Goal: Transaction & Acquisition: Purchase product/service

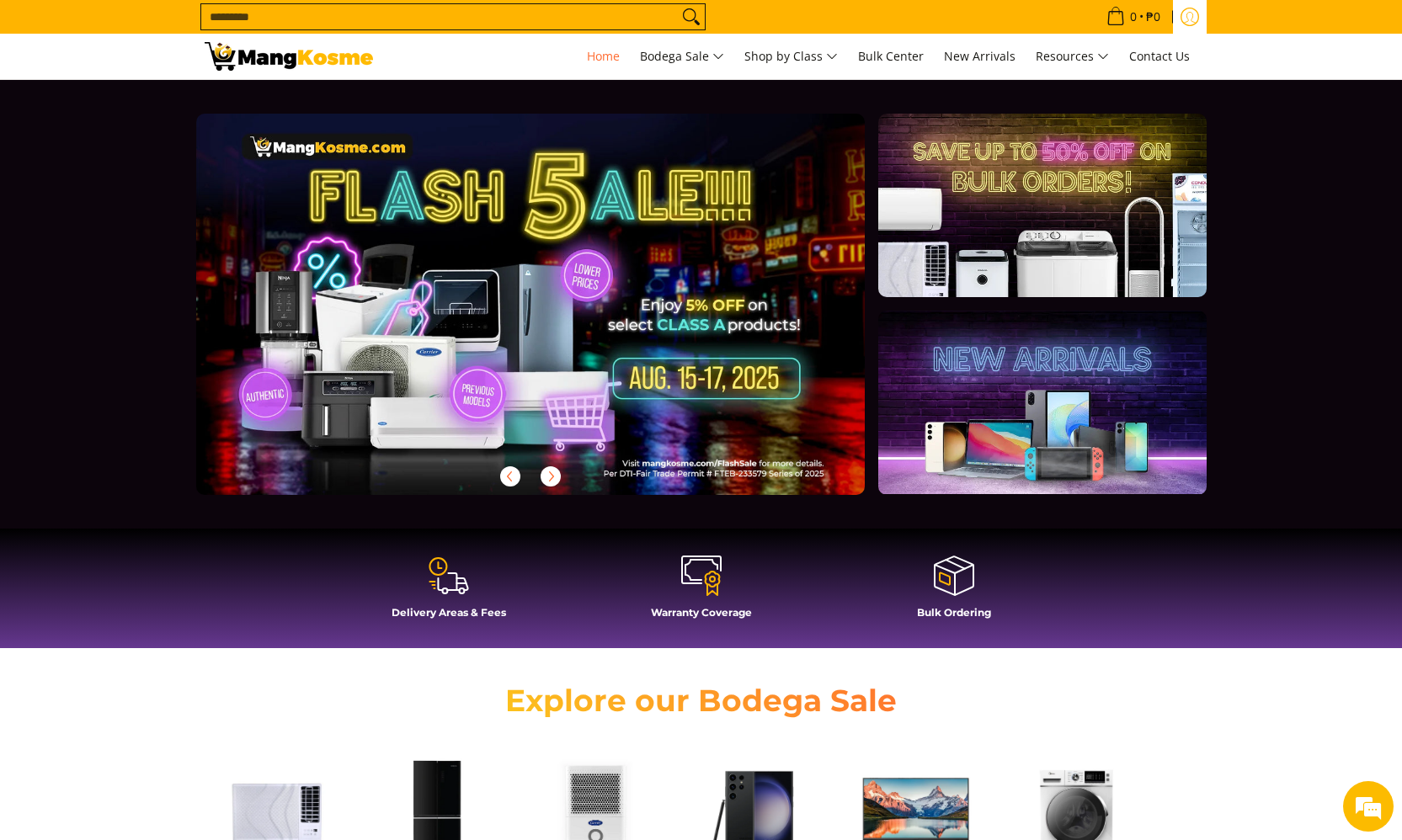
click at [1181, 19] on icon "Log in" at bounding box center [1188, 17] width 17 height 17
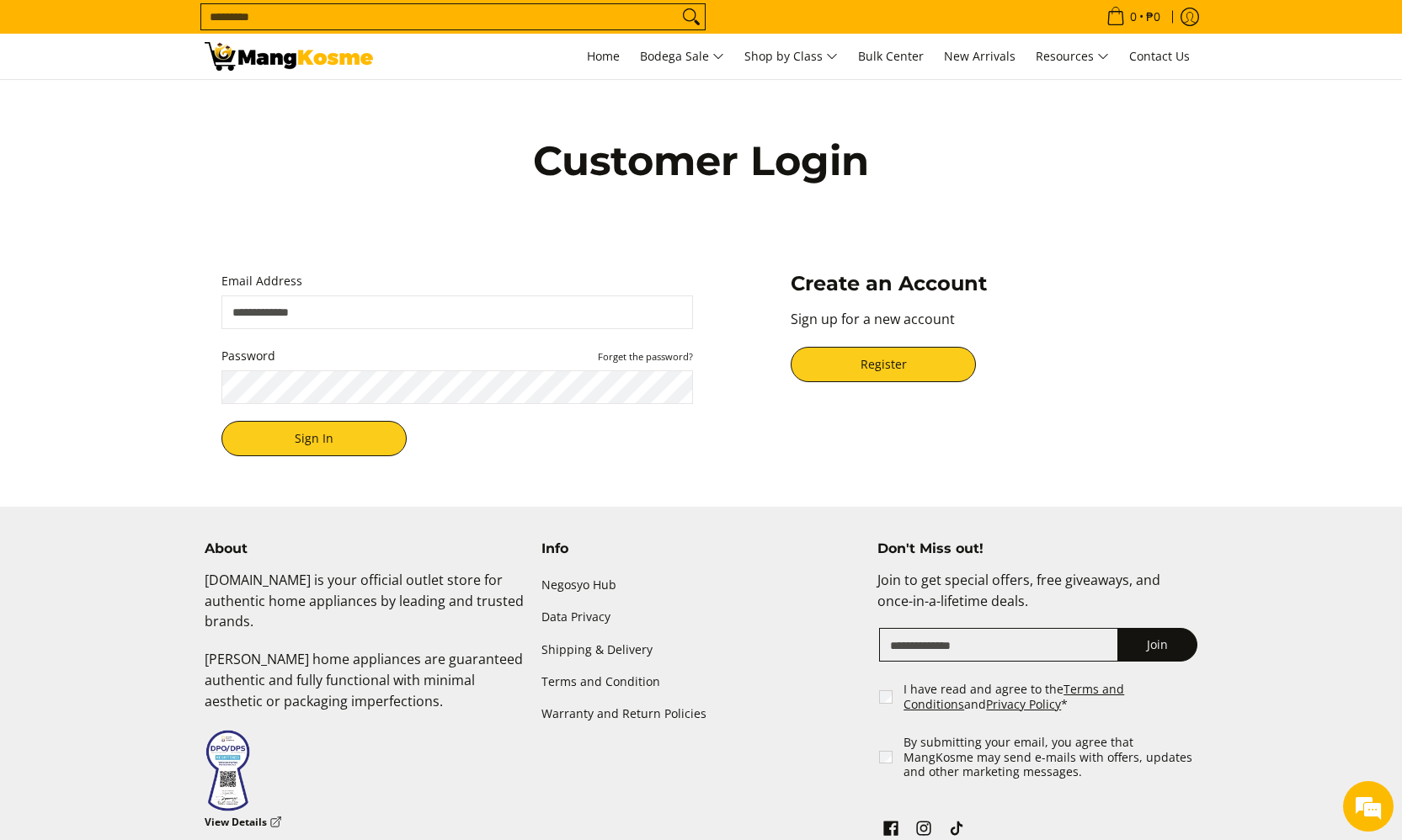
click at [260, 65] on img at bounding box center [289, 56] width 169 height 28
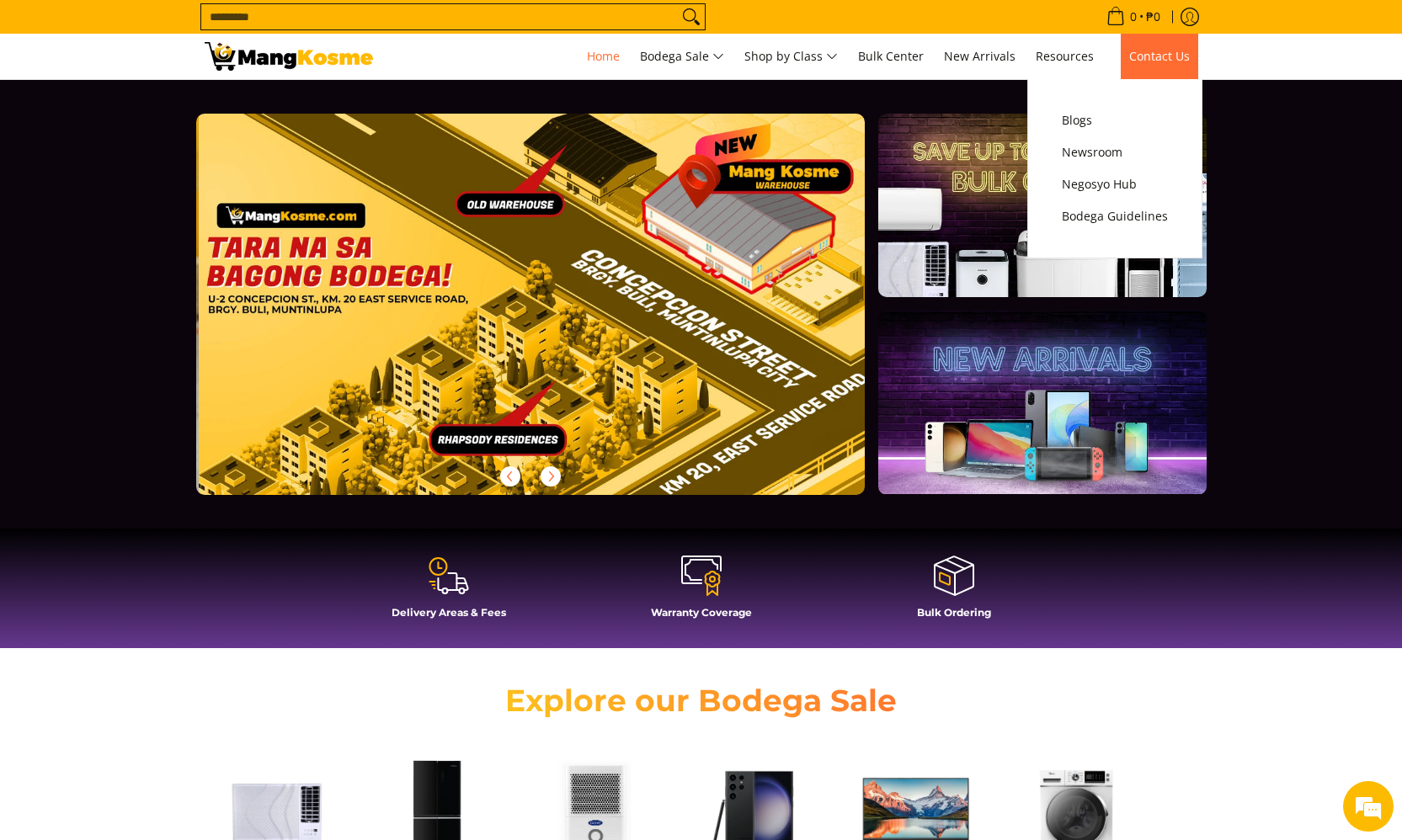
scroll to position [0, 2677]
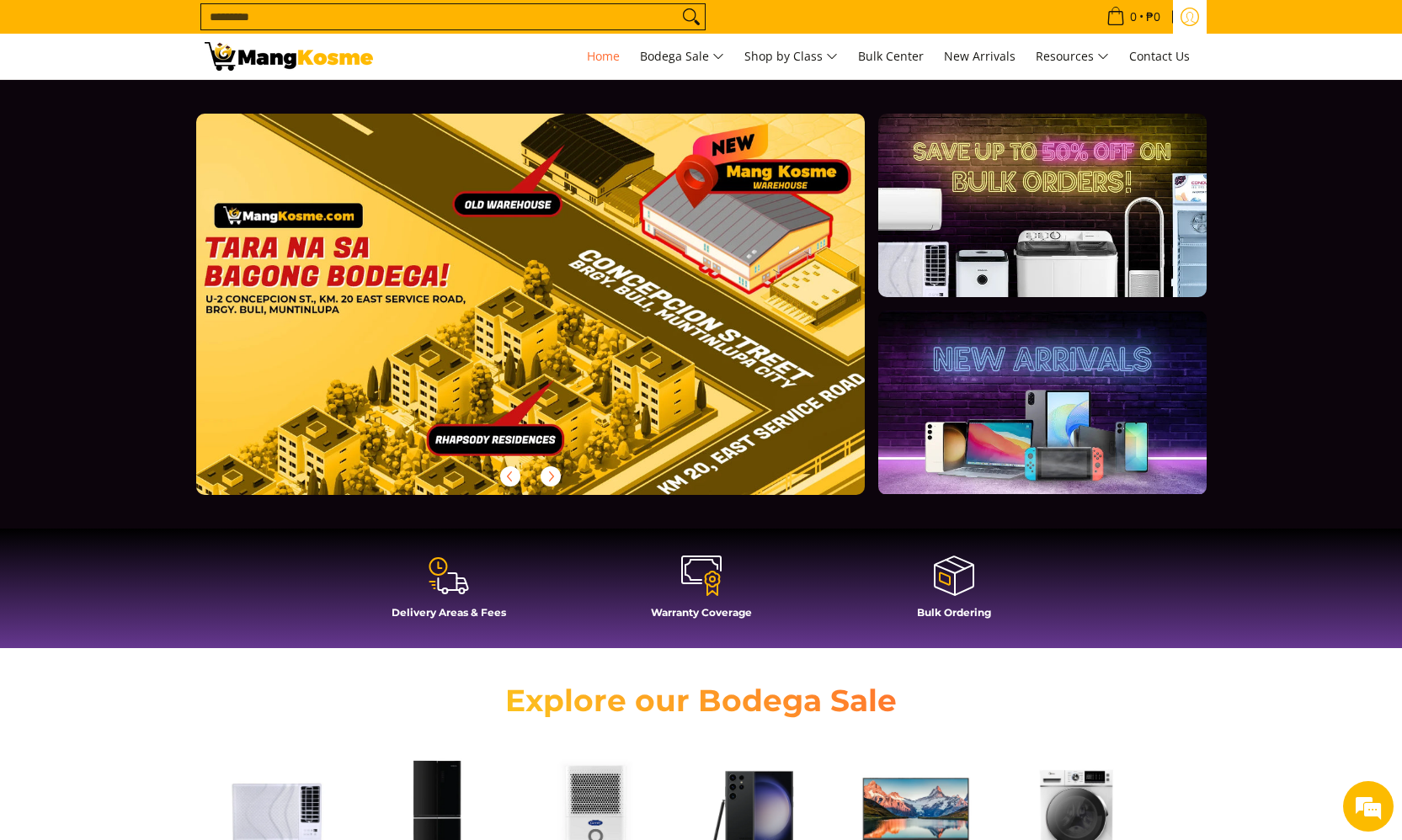
click at [1189, 16] on icon "Log in" at bounding box center [1189, 17] width 18 height 18
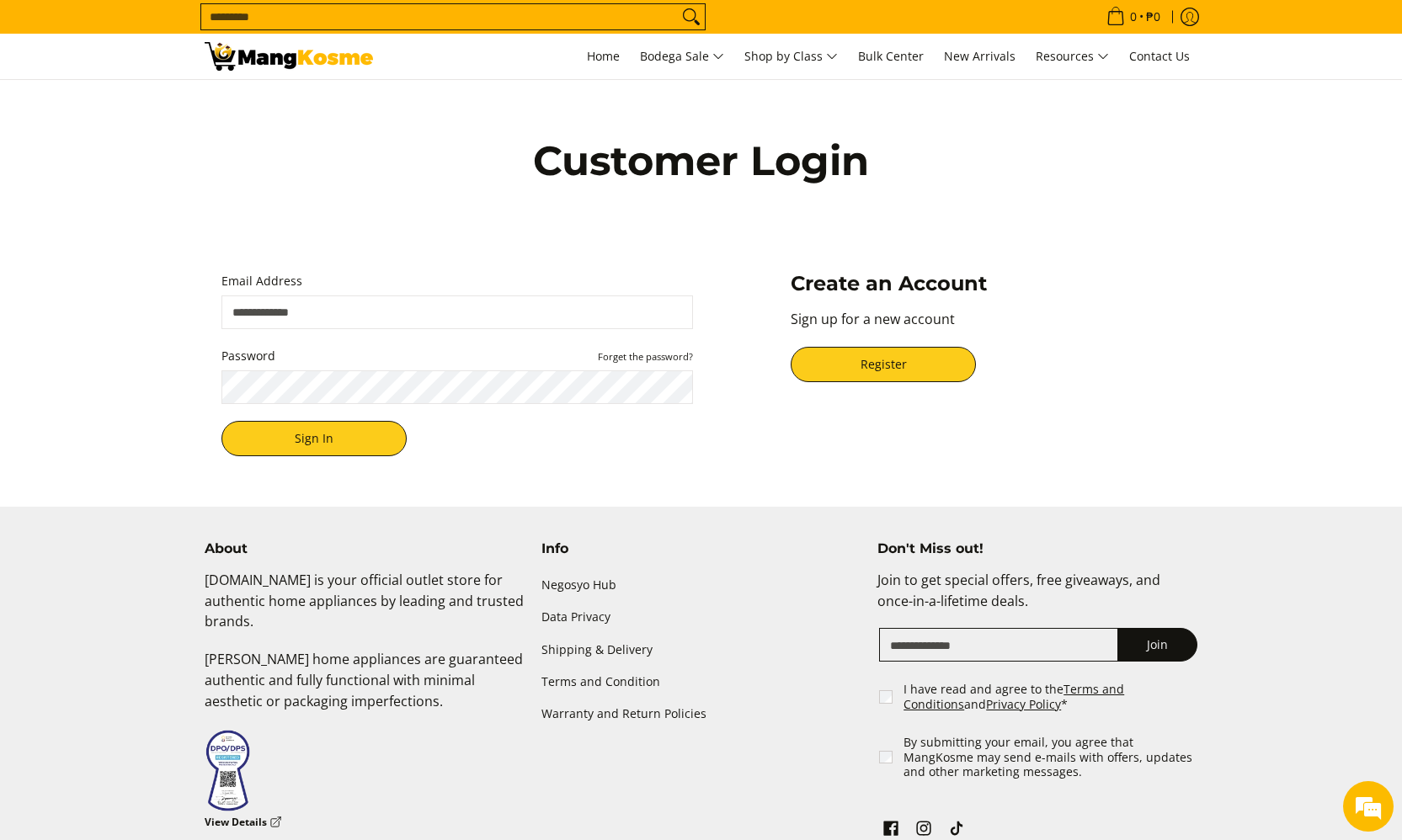
click at [448, 313] on input "Email Address" at bounding box center [458, 312] width 471 height 34
type input "**********"
click at [363, 439] on button "Sign In" at bounding box center [315, 438] width 185 height 36
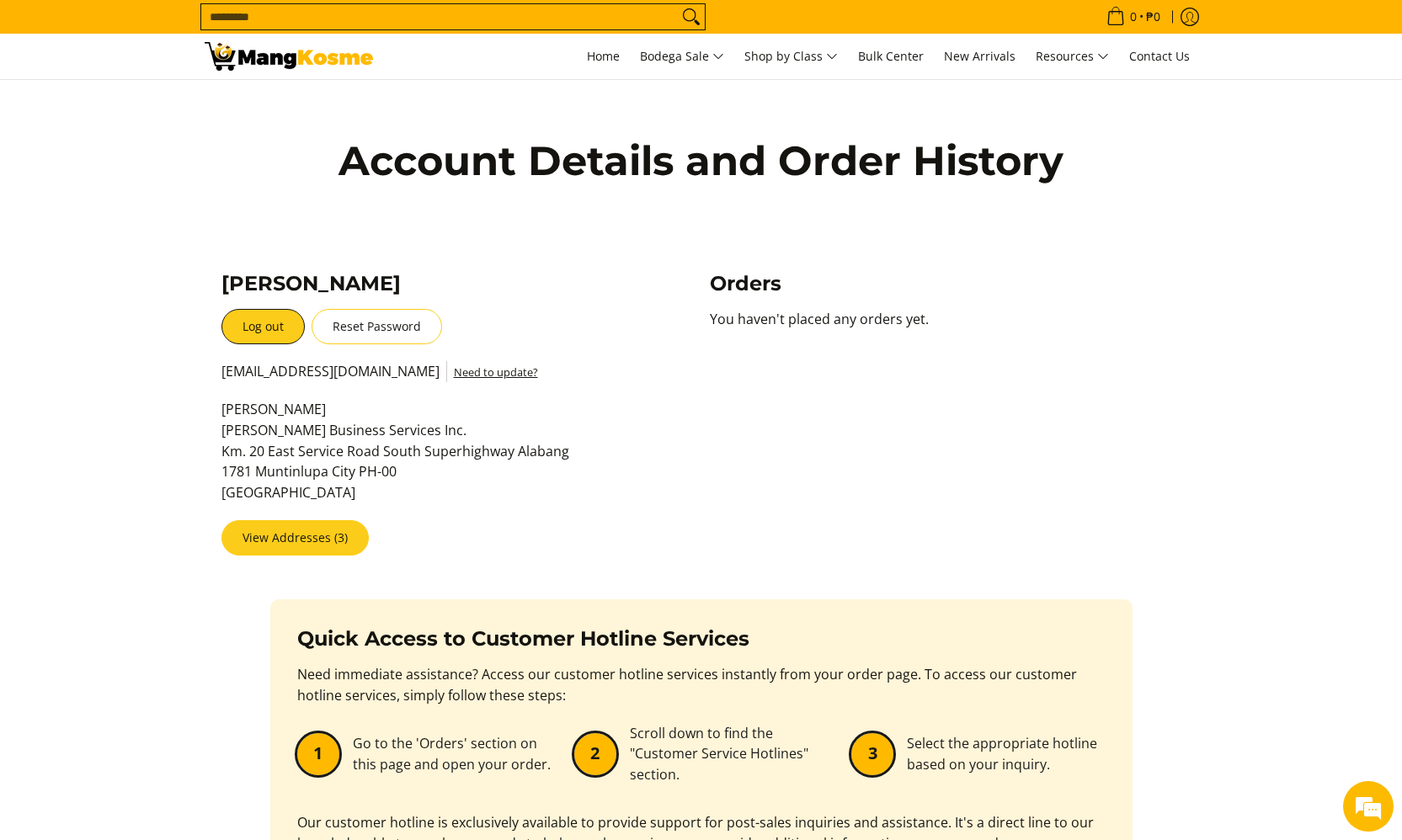
click at [337, 534] on link "View Addresses (3)" at bounding box center [295, 538] width 148 height 36
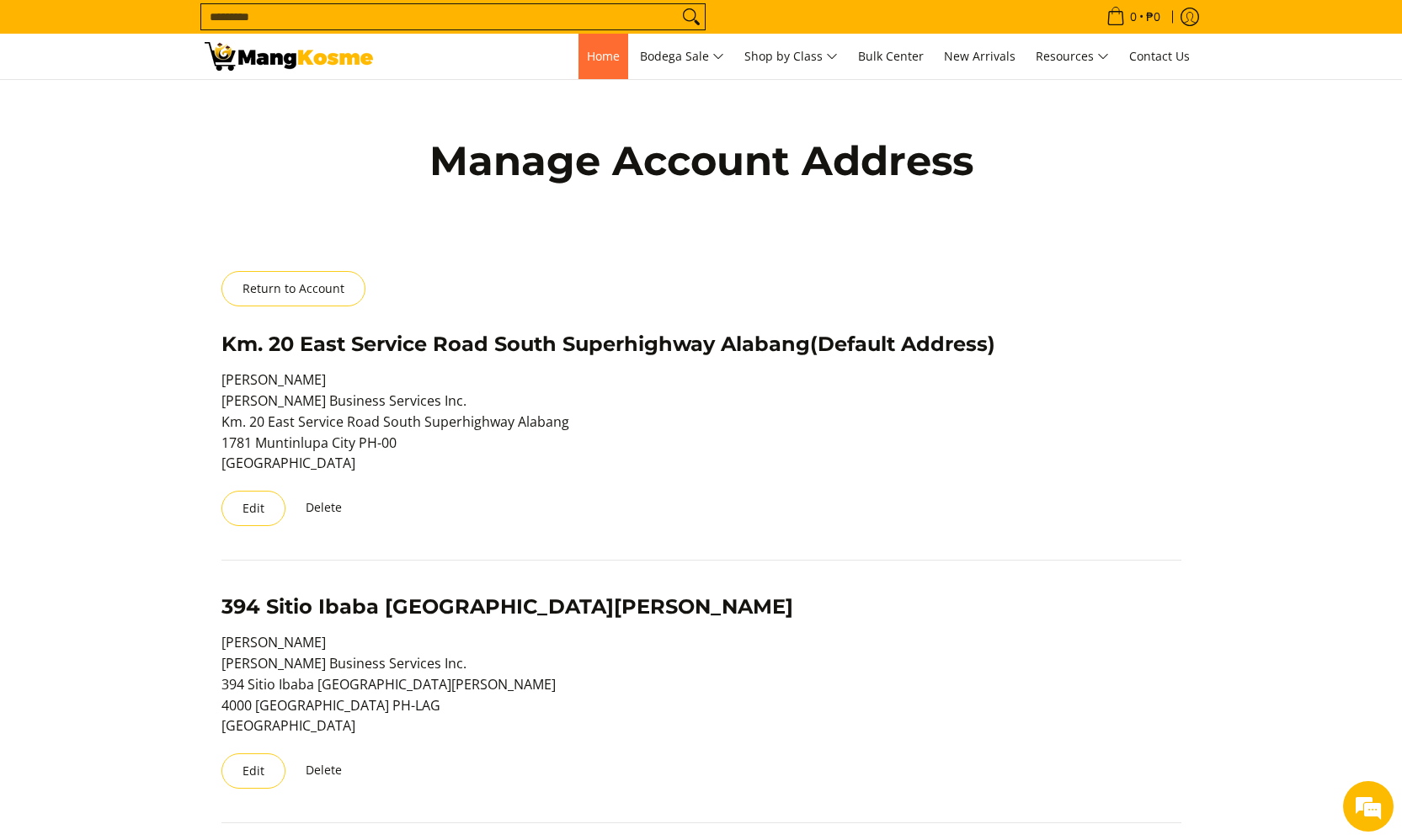
click at [592, 63] on span "Home" at bounding box center [603, 55] width 33 height 16
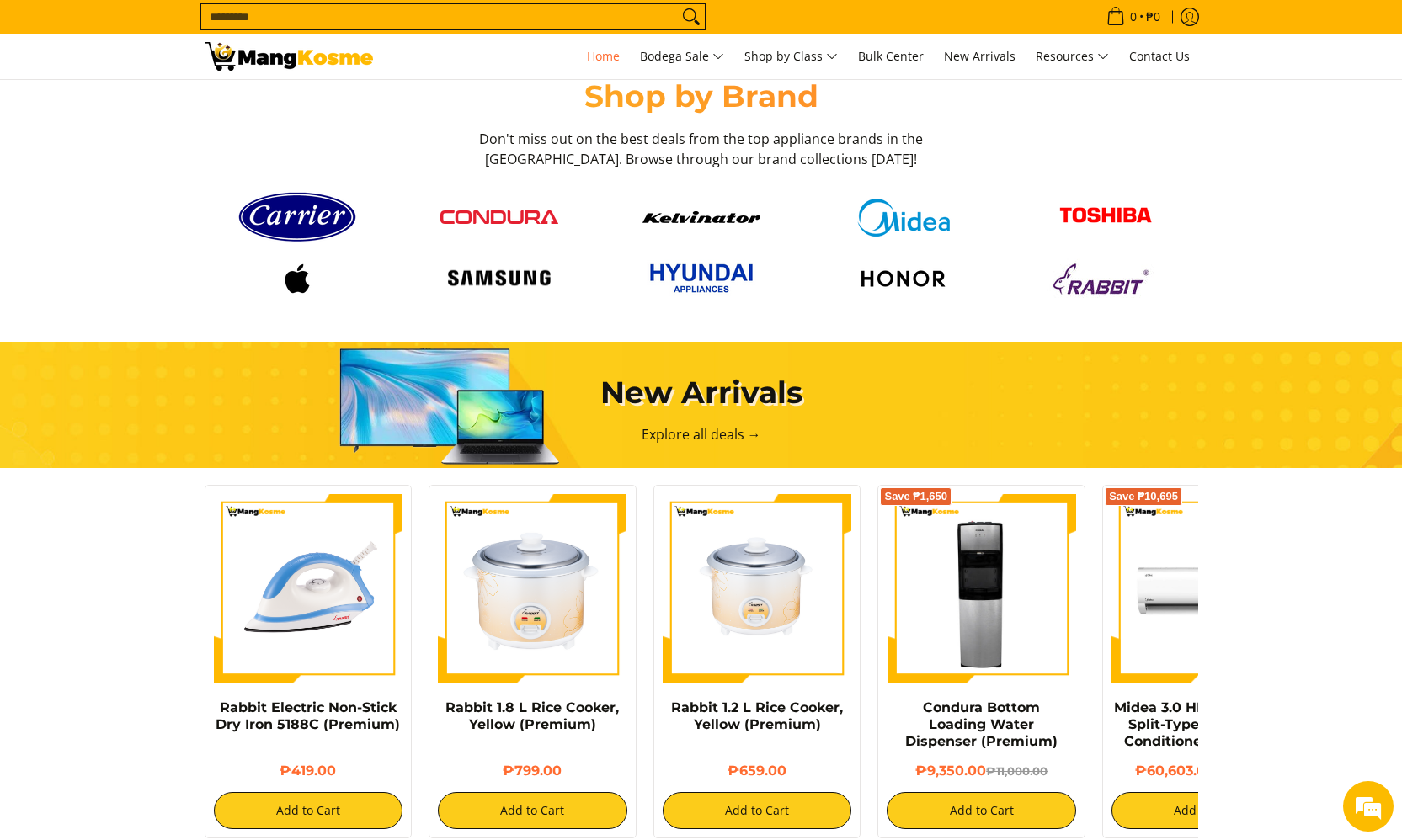
scroll to position [1350, 0]
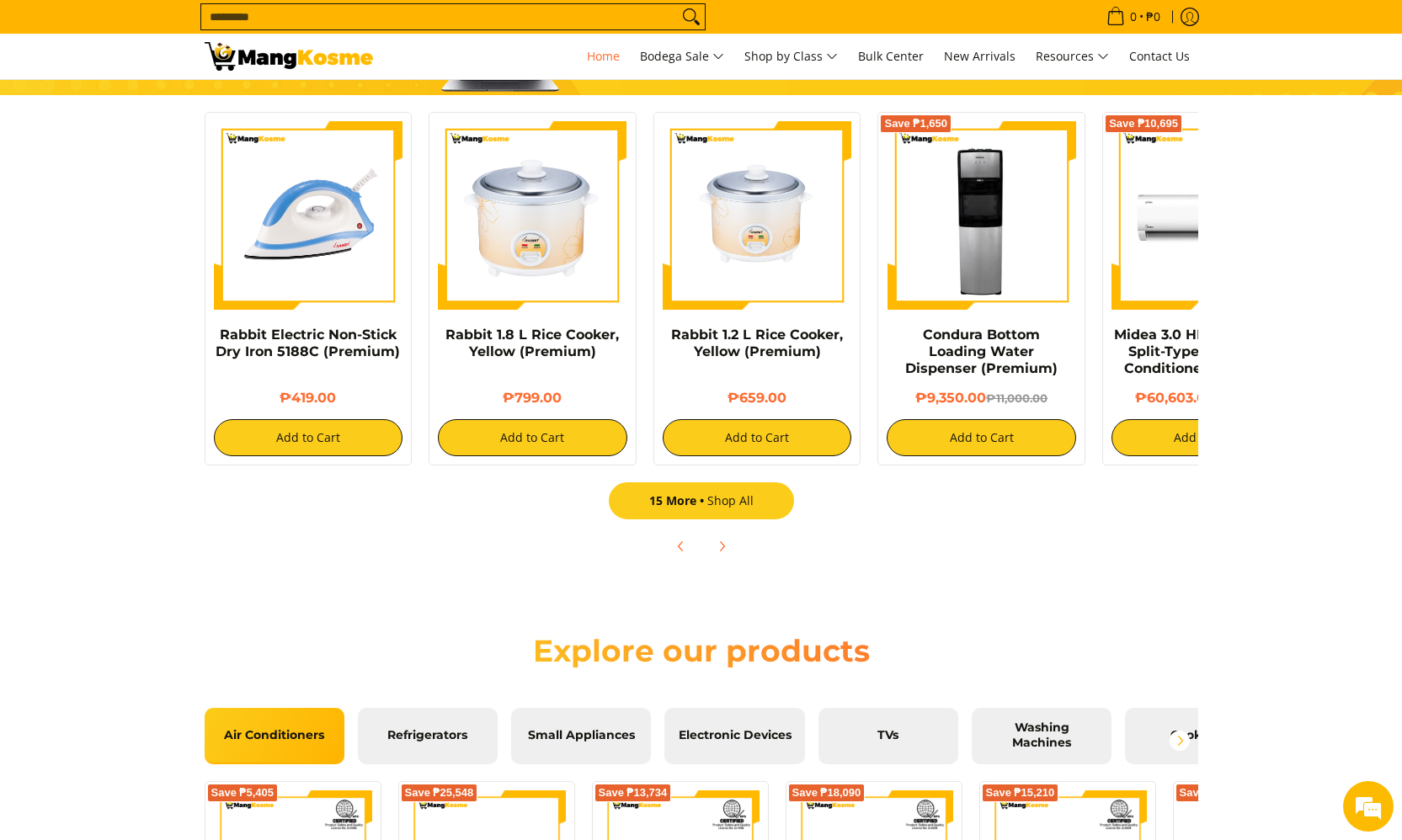
click at [731, 511] on link "15 More Shop All" at bounding box center [701, 501] width 185 height 37
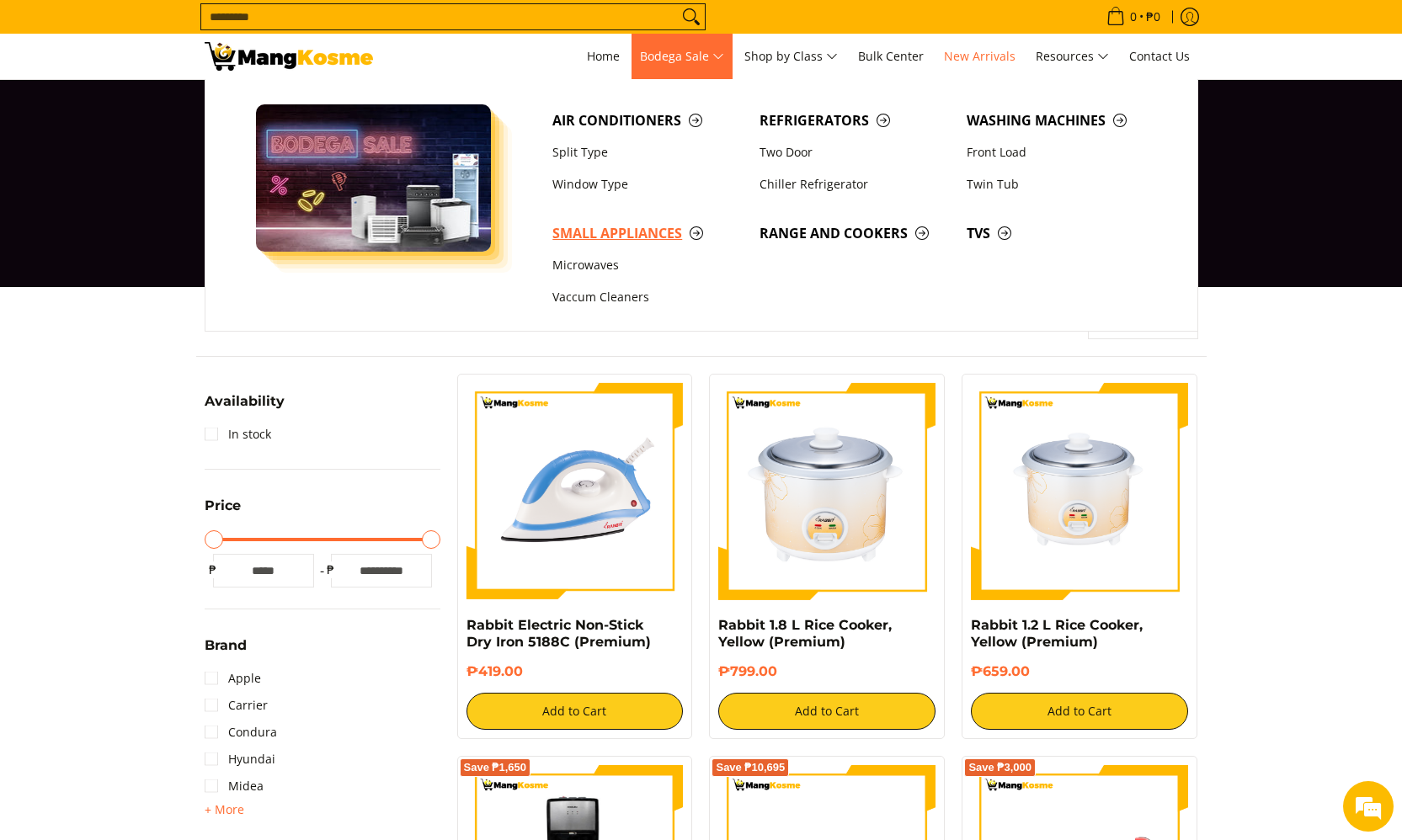
click at [645, 237] on span "Small Appliances" at bounding box center [647, 233] width 191 height 21
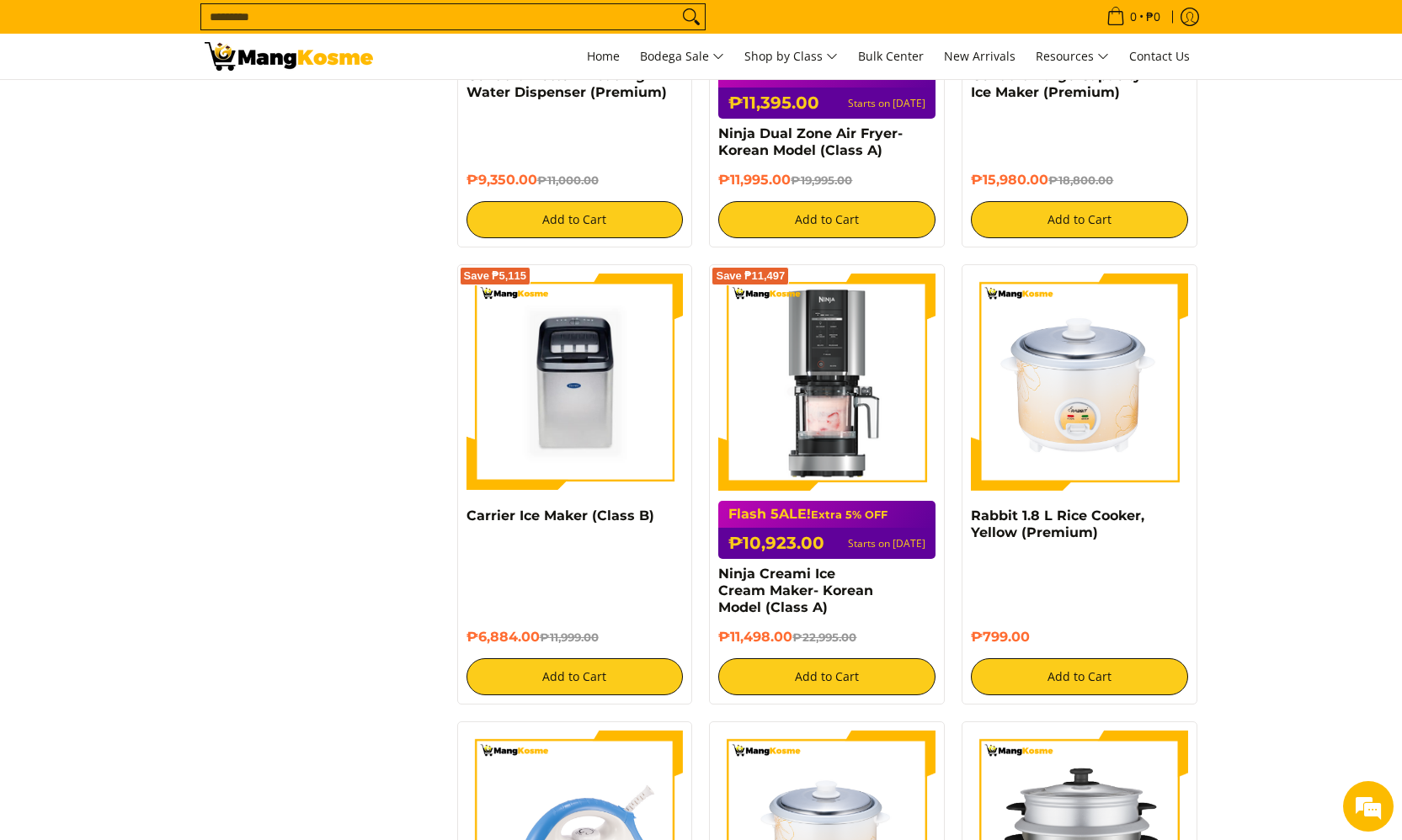
scroll to position [1431, 0]
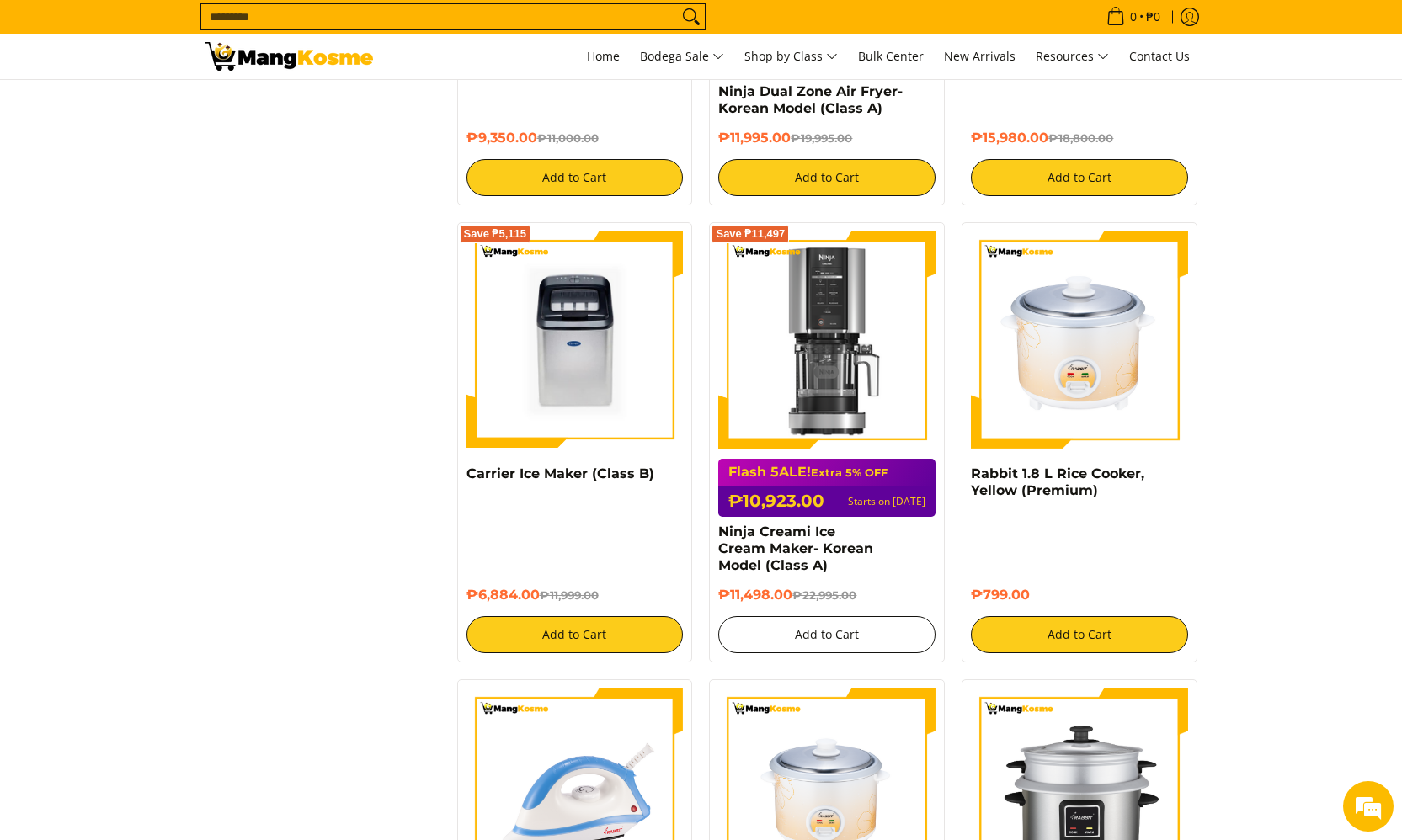
click at [842, 616] on button "Add to Cart" at bounding box center [826, 635] width 217 height 37
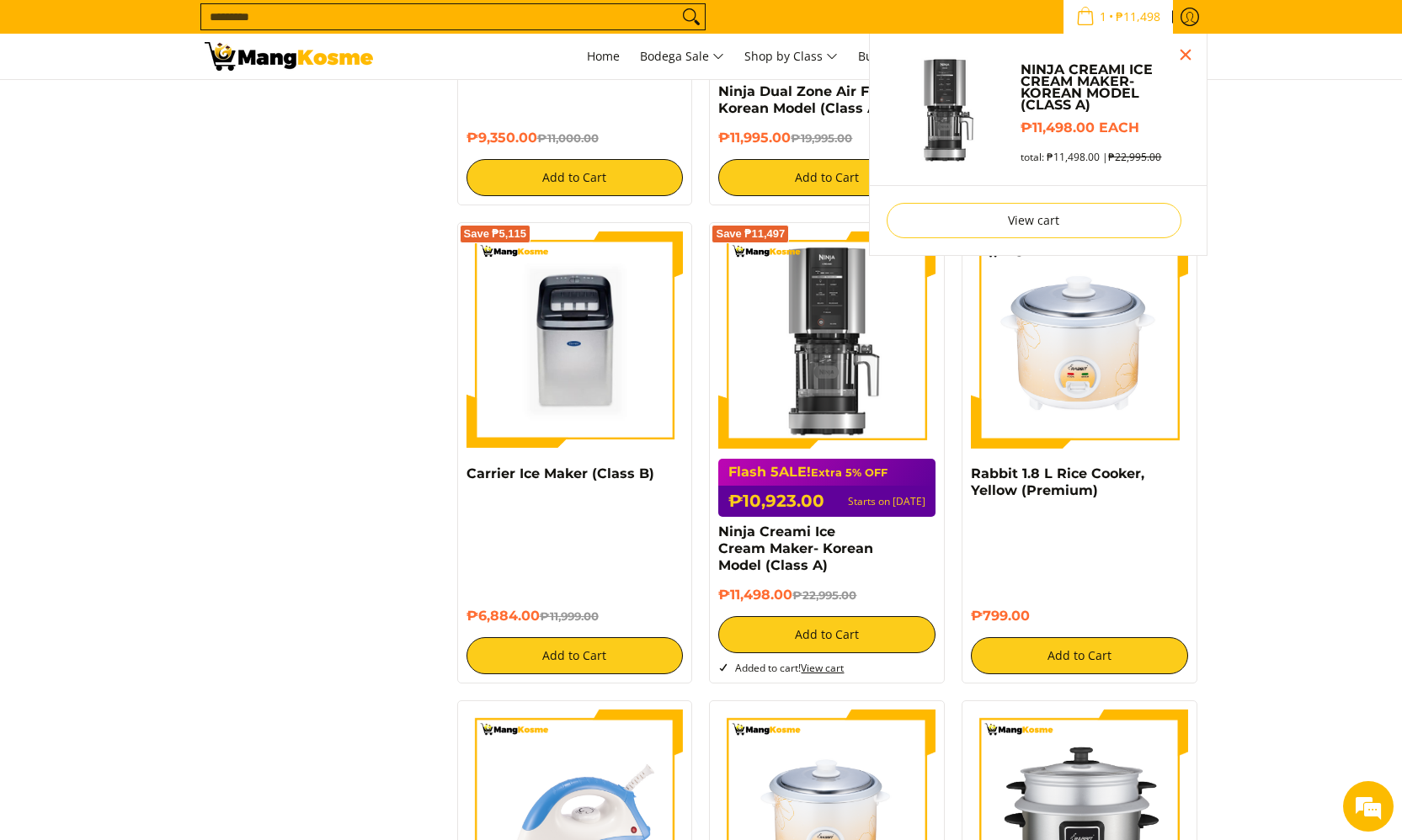
scroll to position [1386, 0]
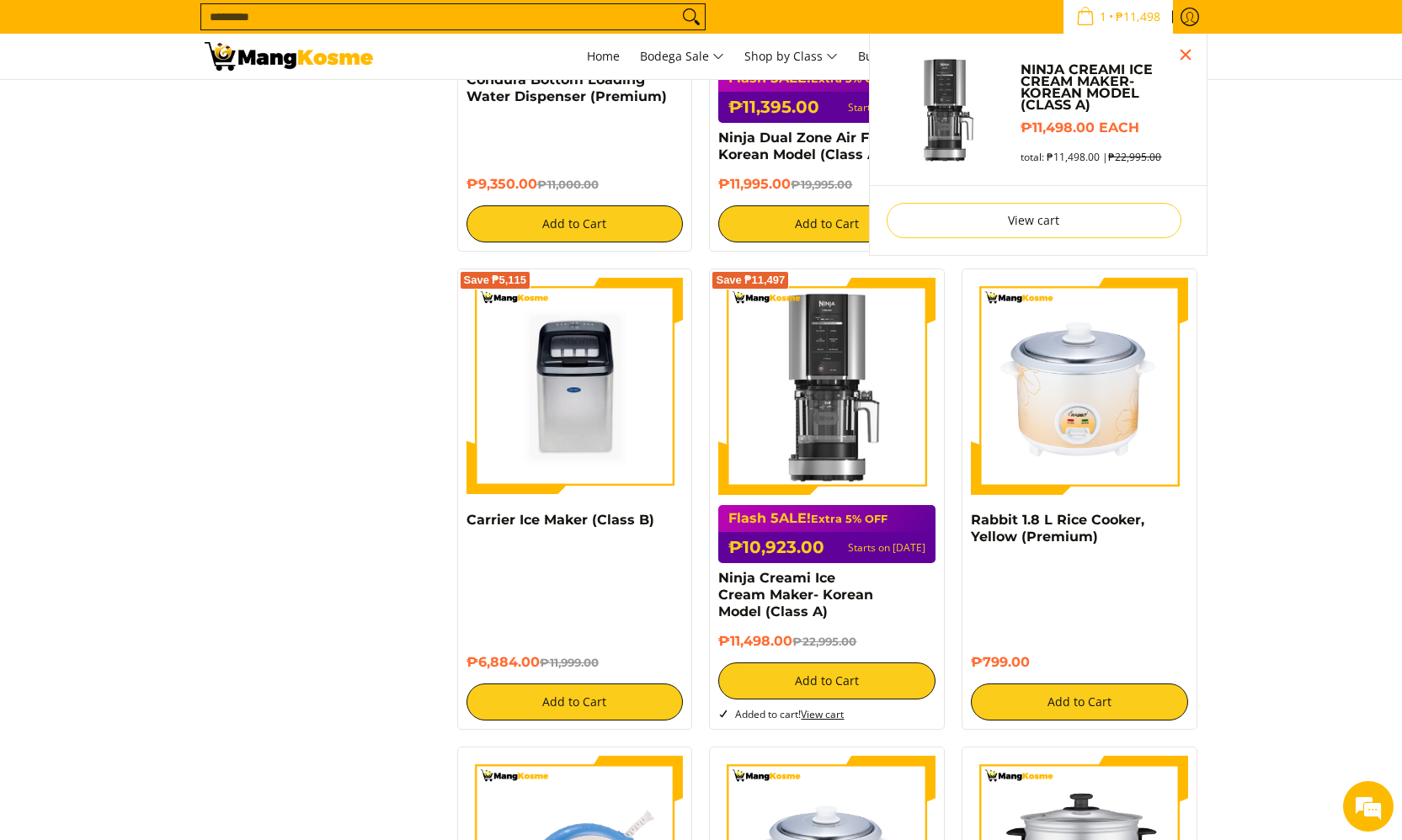
click at [1131, 14] on span "₱11,498" at bounding box center [1138, 17] width 50 height 12
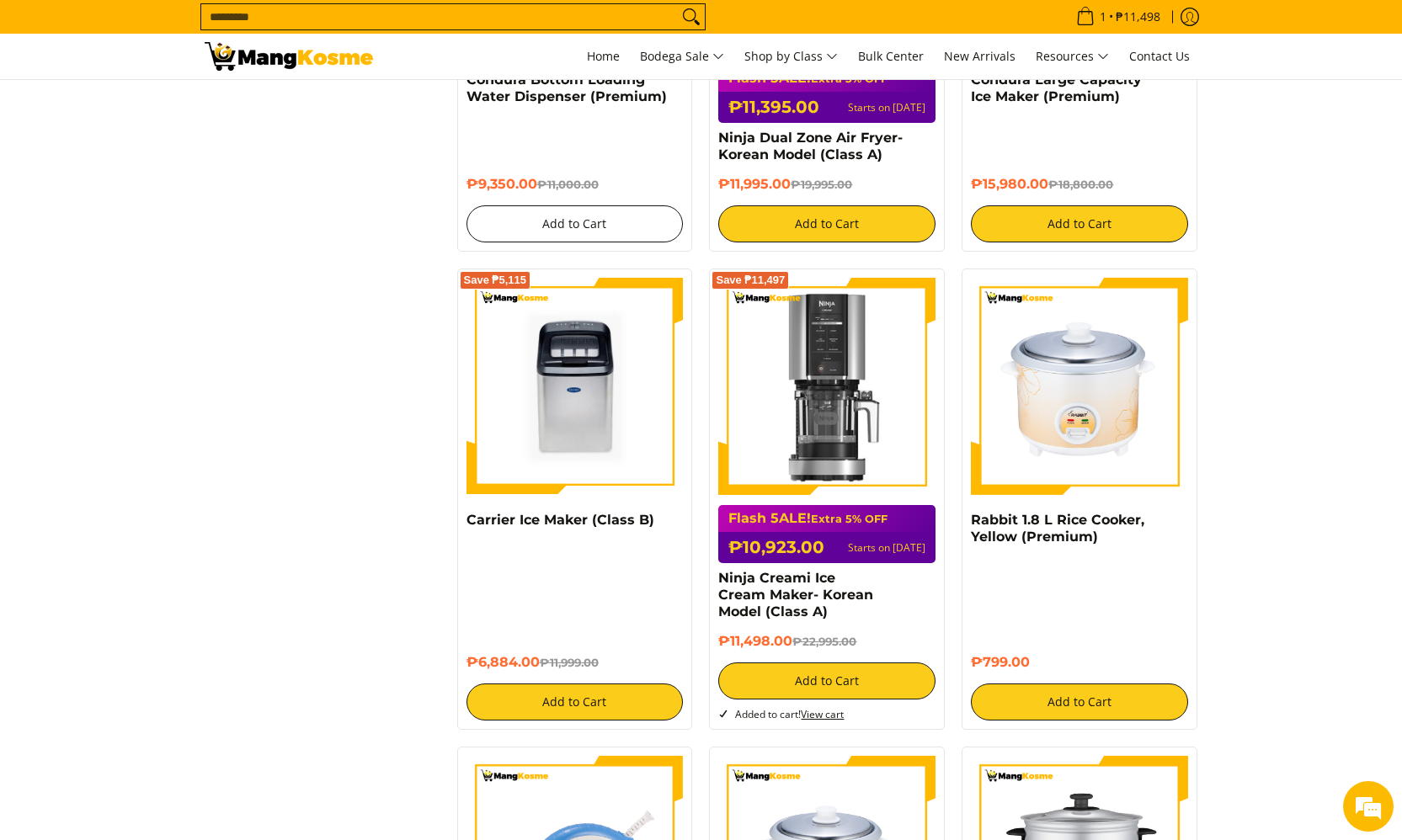
scroll to position [0, 0]
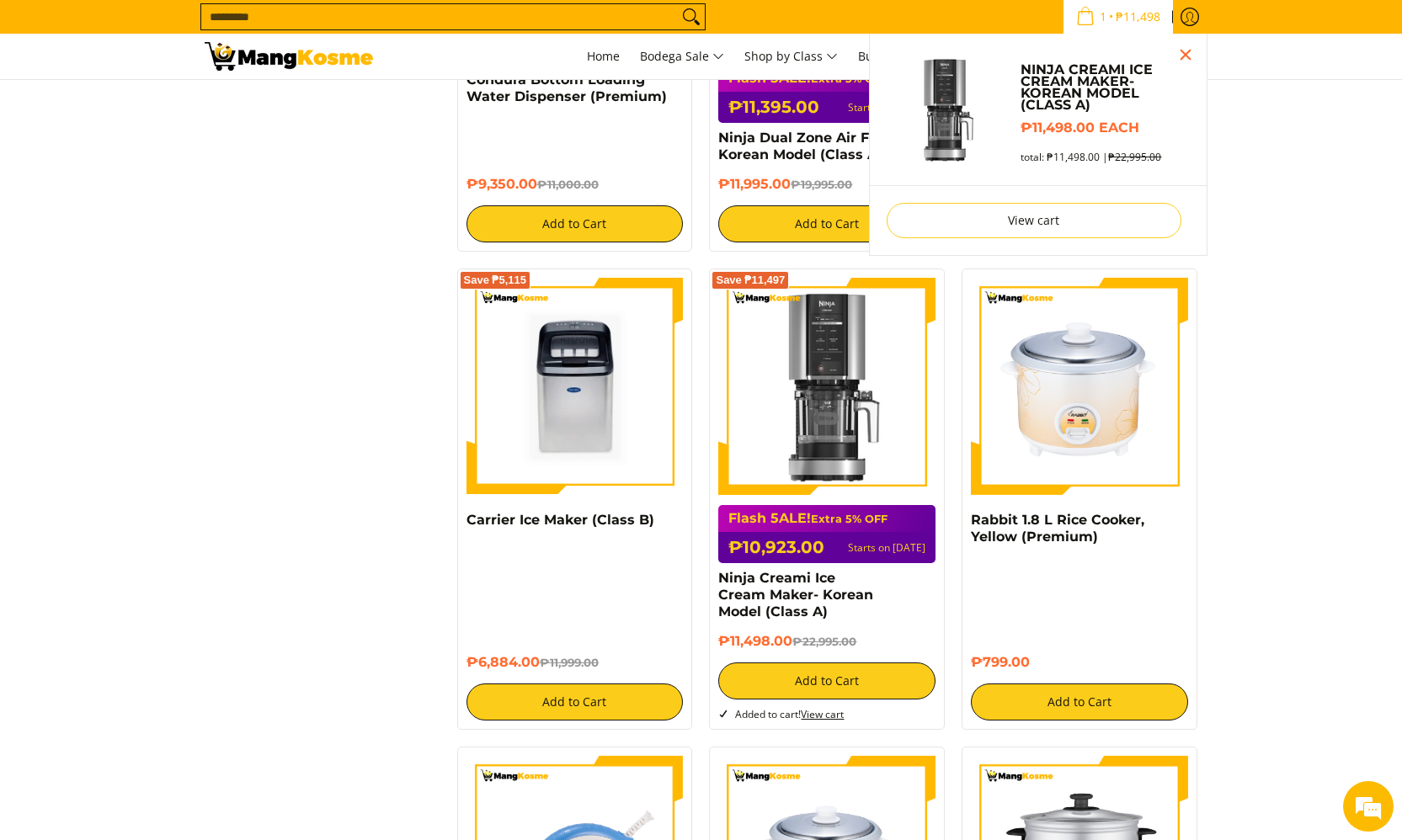
click at [1076, 14] on icon "Cart" at bounding box center [1086, 16] width 18 height 18
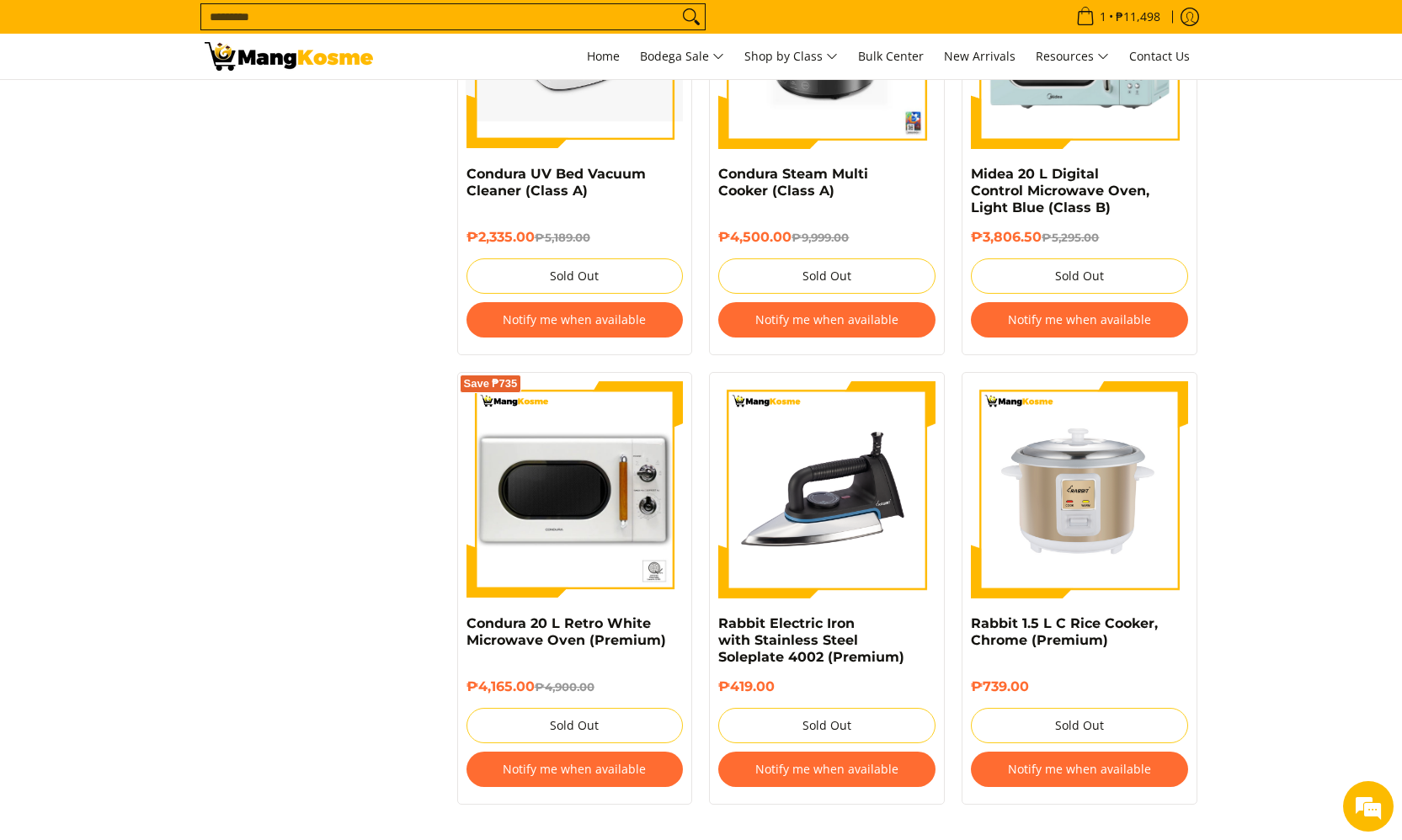
scroll to position [3342, 0]
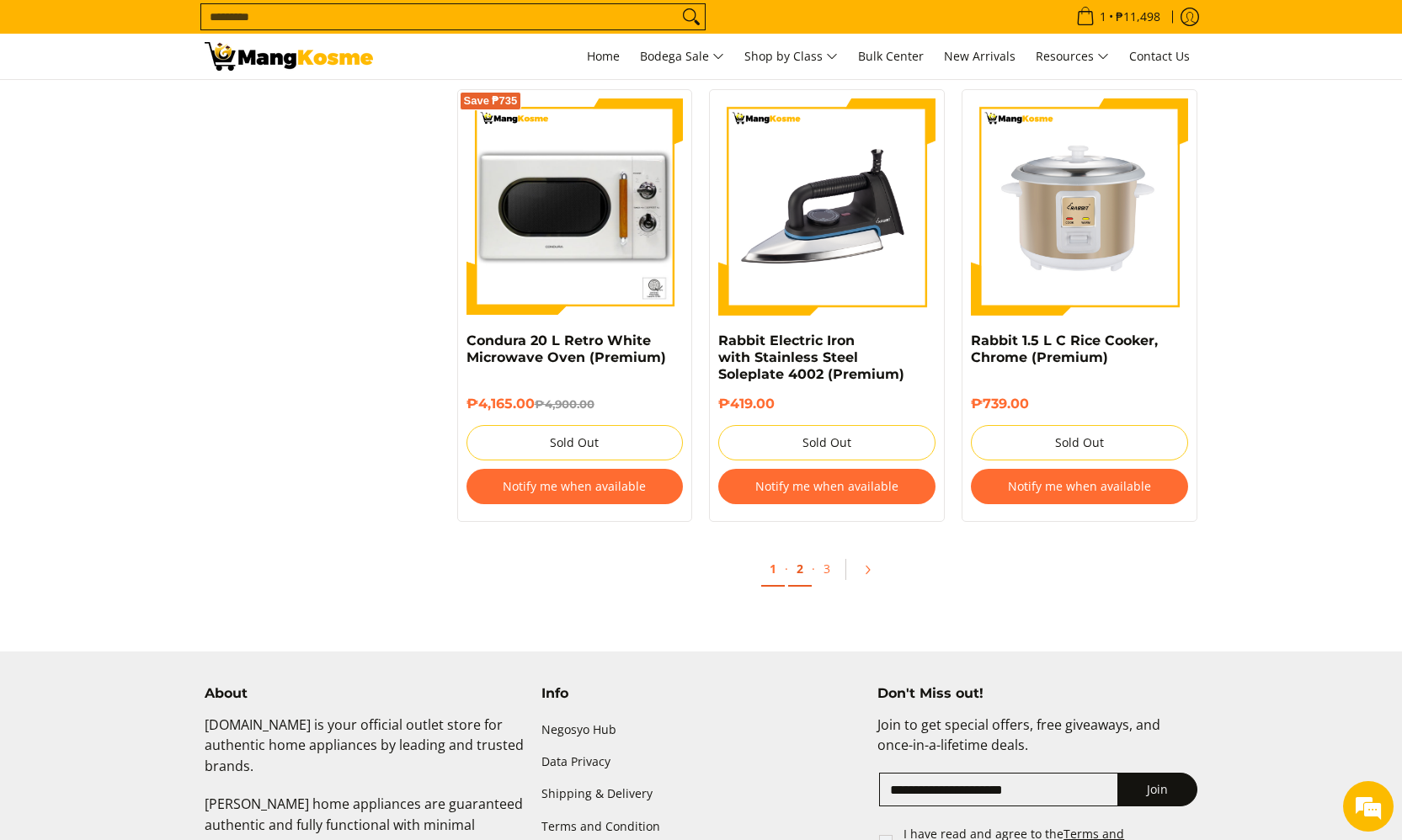
click at [802, 558] on link "2" at bounding box center [800, 569] width 24 height 35
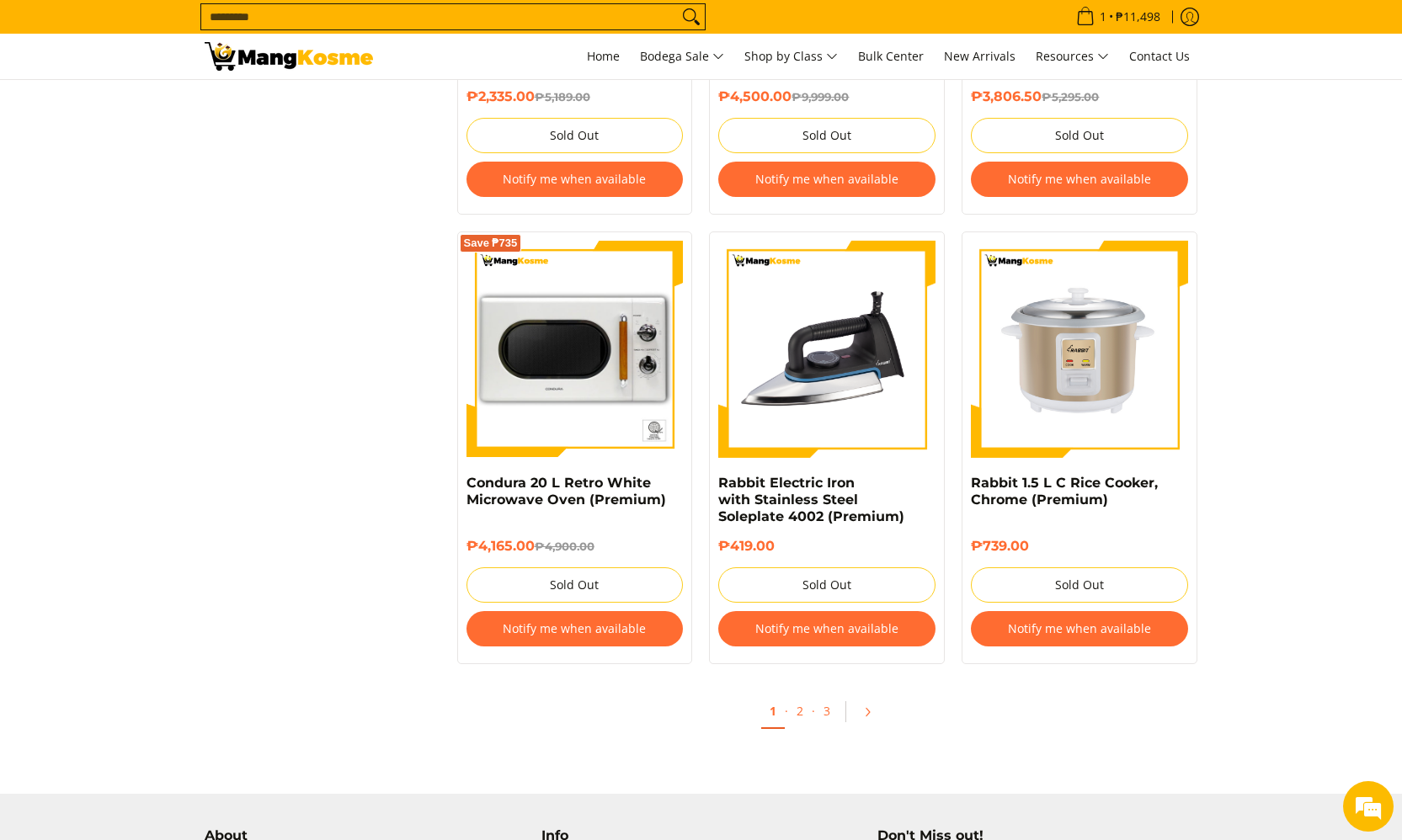
scroll to position [0, 0]
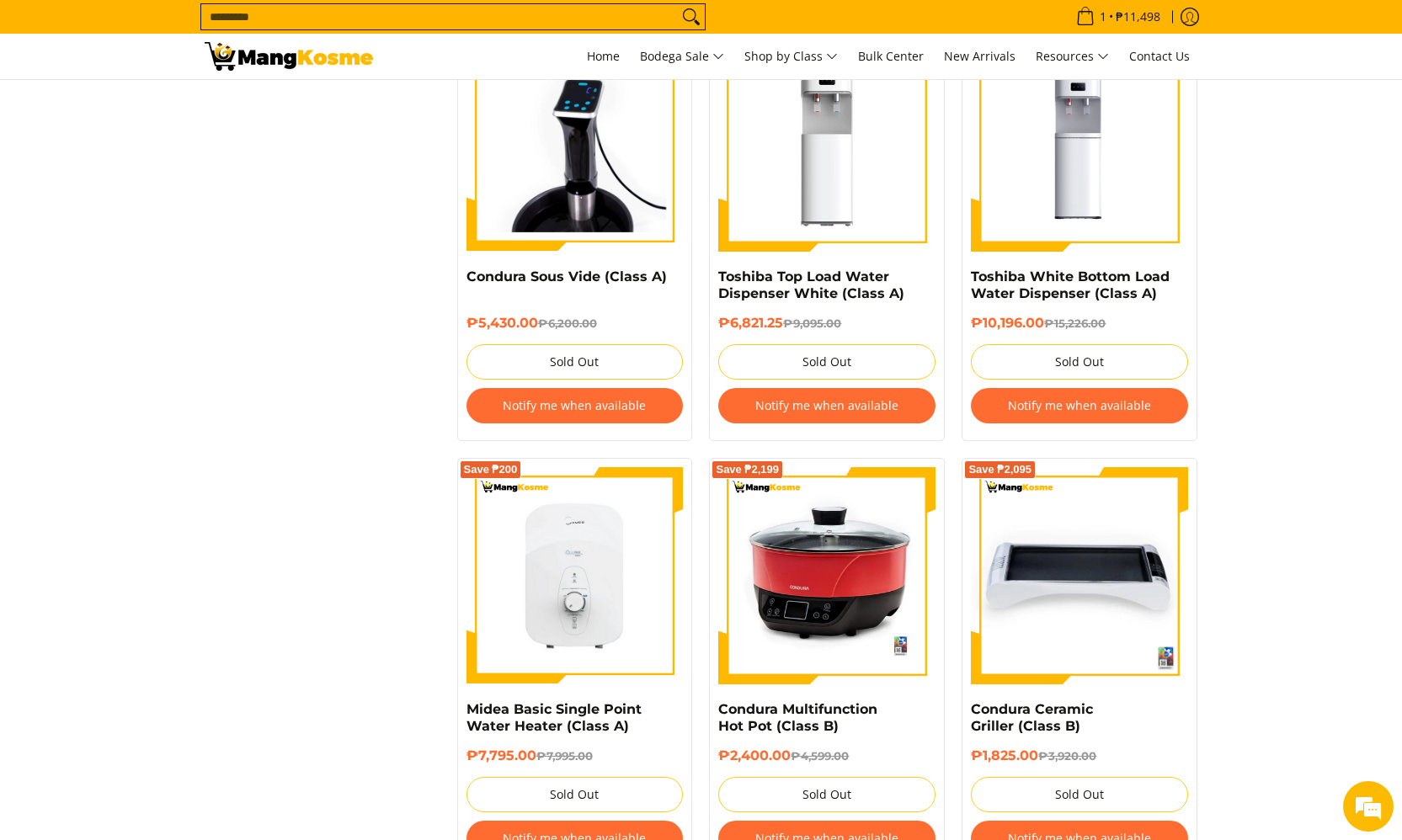
scroll to position [3662, 0]
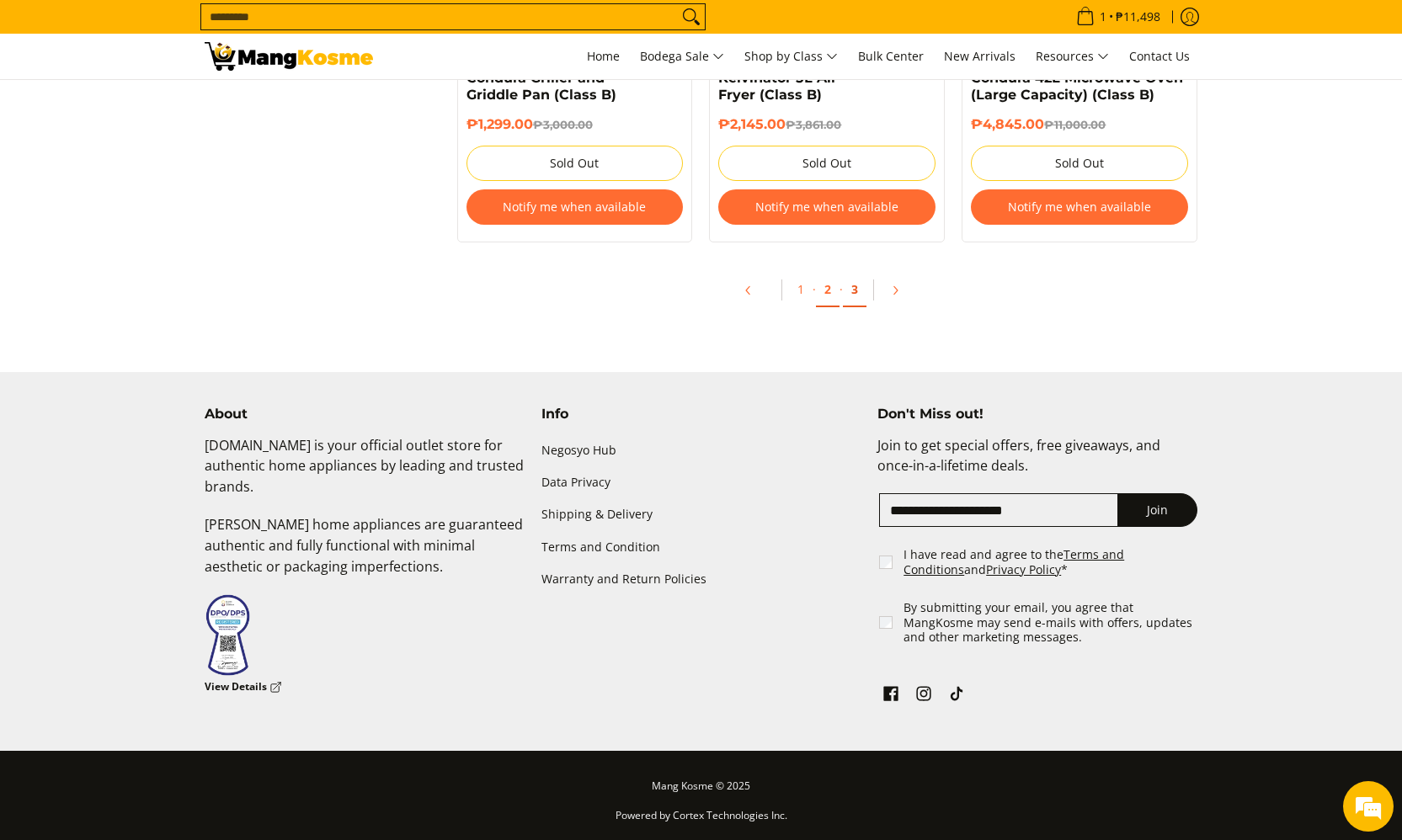
click at [851, 292] on link "3" at bounding box center [855, 291] width 24 height 35
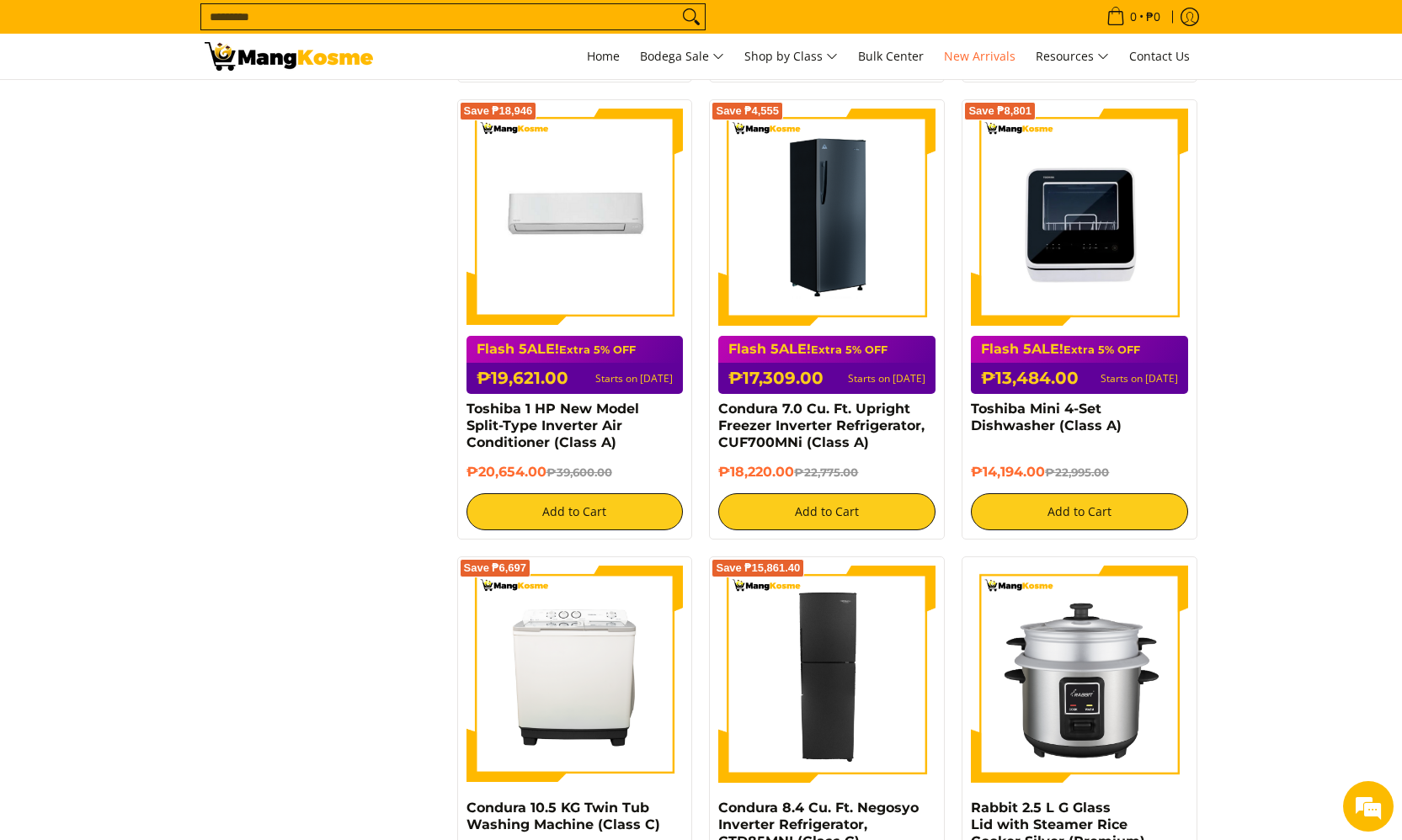
scroll to position [2572, 0]
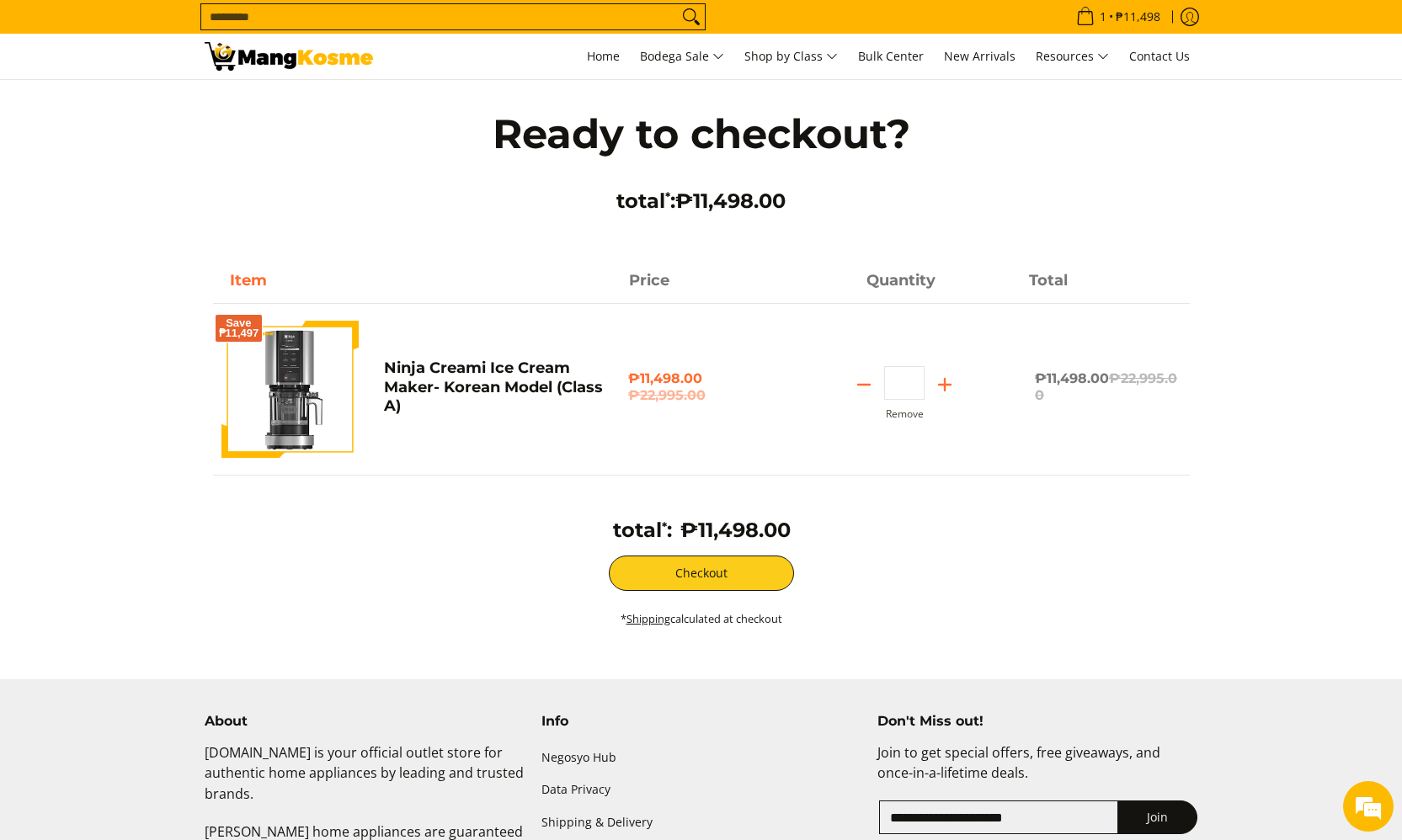
click at [288, 387] on img at bounding box center [291, 390] width 138 height 138
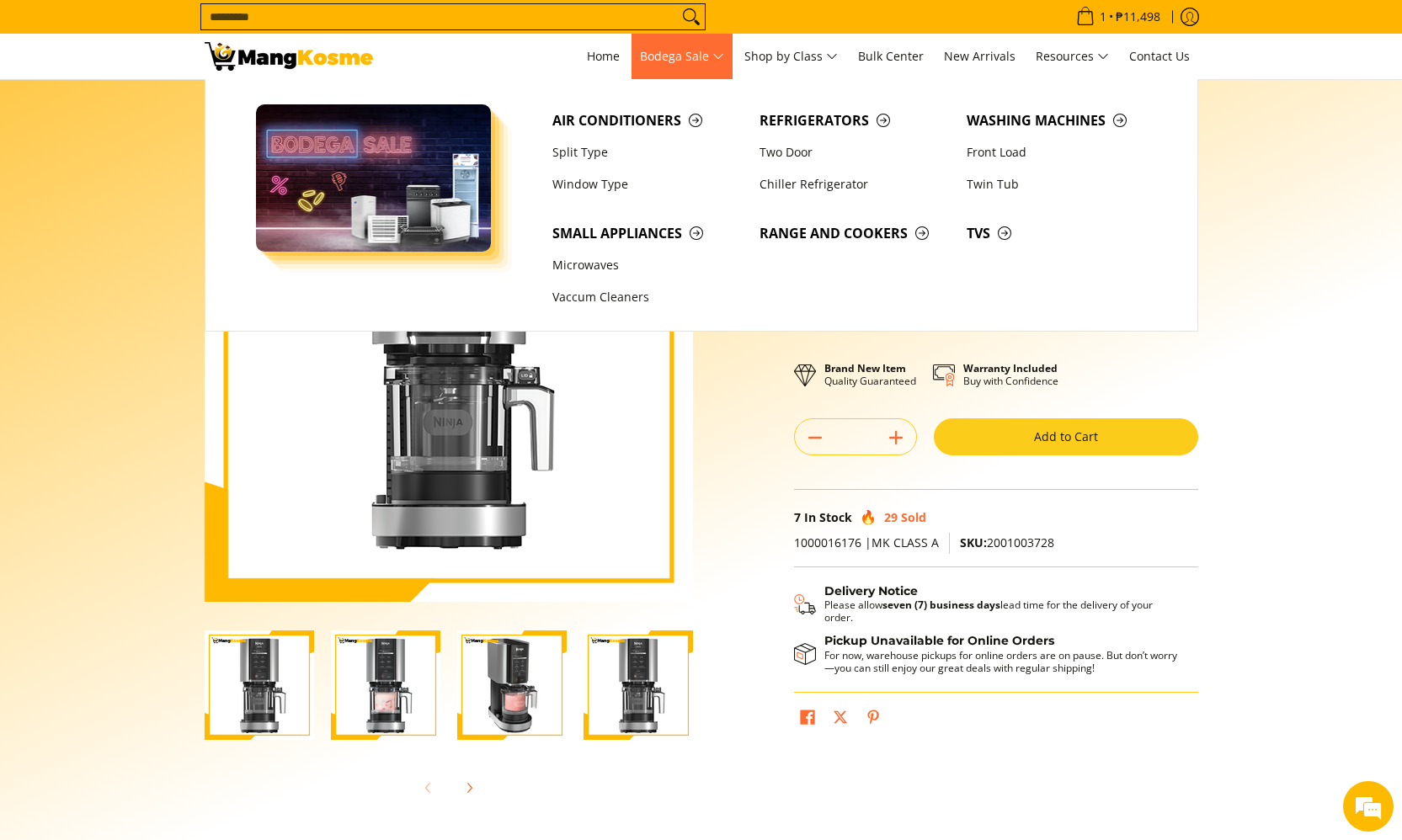
click at [679, 59] on span "Bodega Sale" at bounding box center [682, 57] width 84 height 21
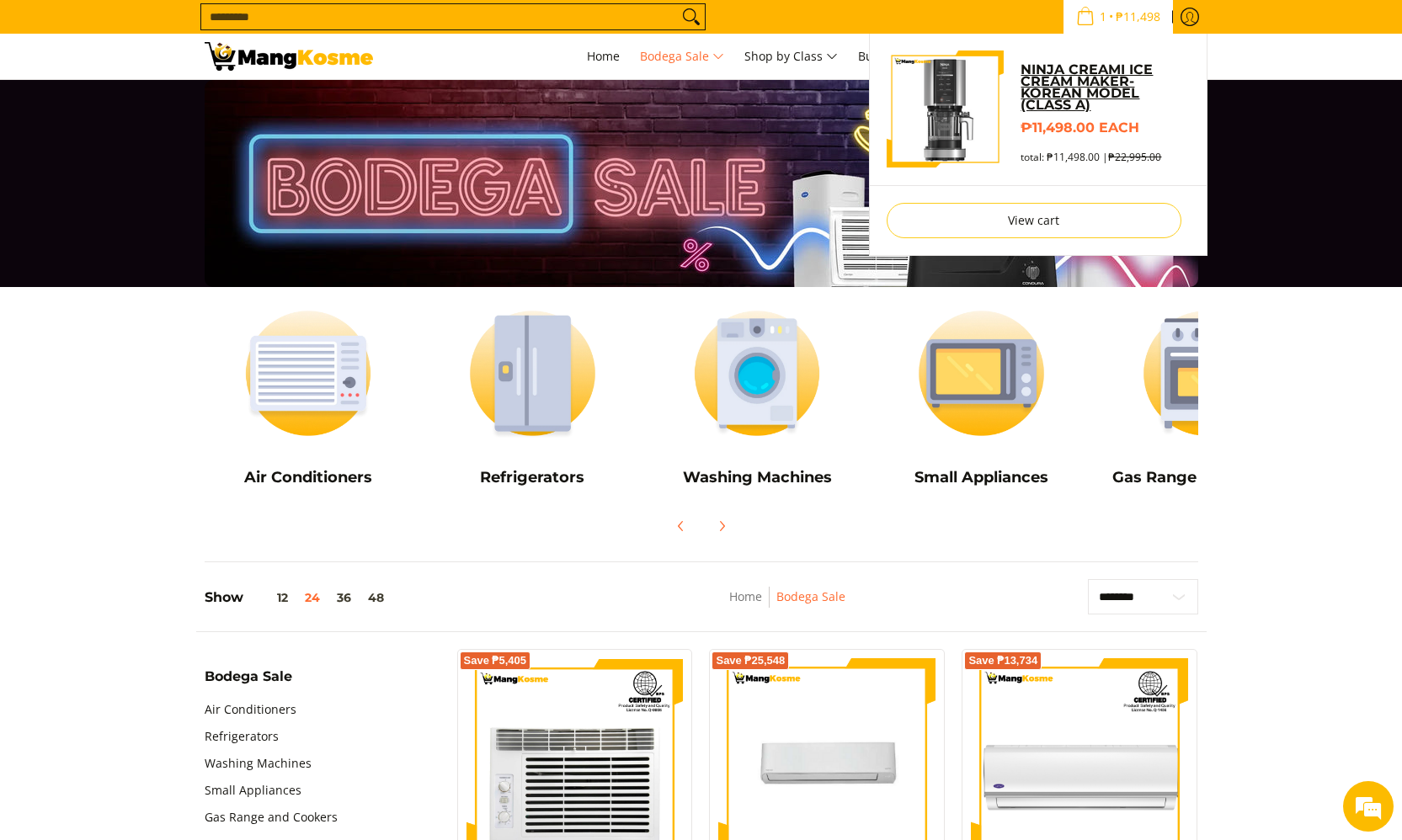
click at [1075, 72] on link "Ninja Creami Ice Cream Maker- Korean Model (Class A)" at bounding box center [1105, 87] width 169 height 47
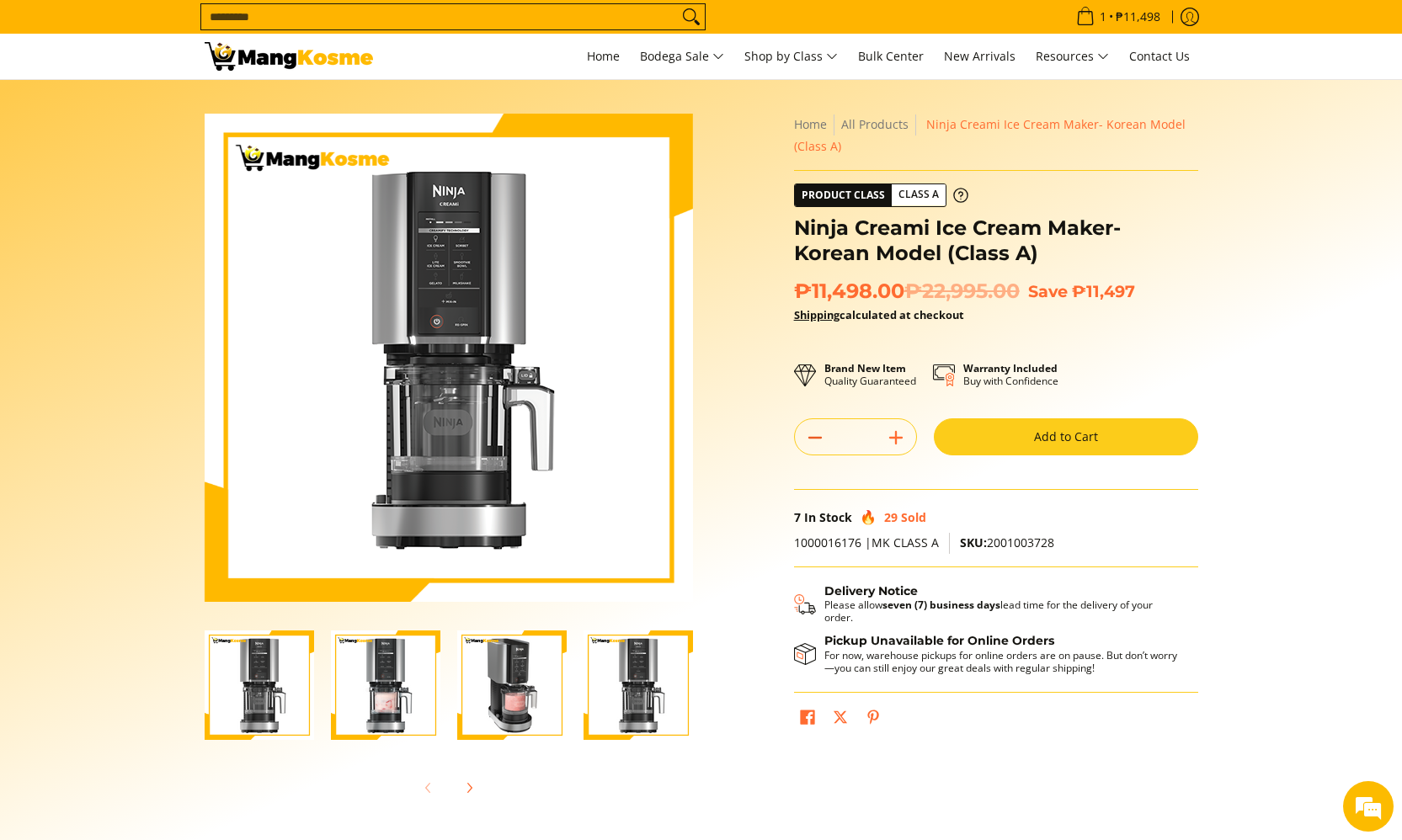
click at [812, 436] on icon "Subtract" at bounding box center [815, 438] width 24 height 24
click at [816, 438] on line "Subtract" at bounding box center [815, 438] width 12 height 0
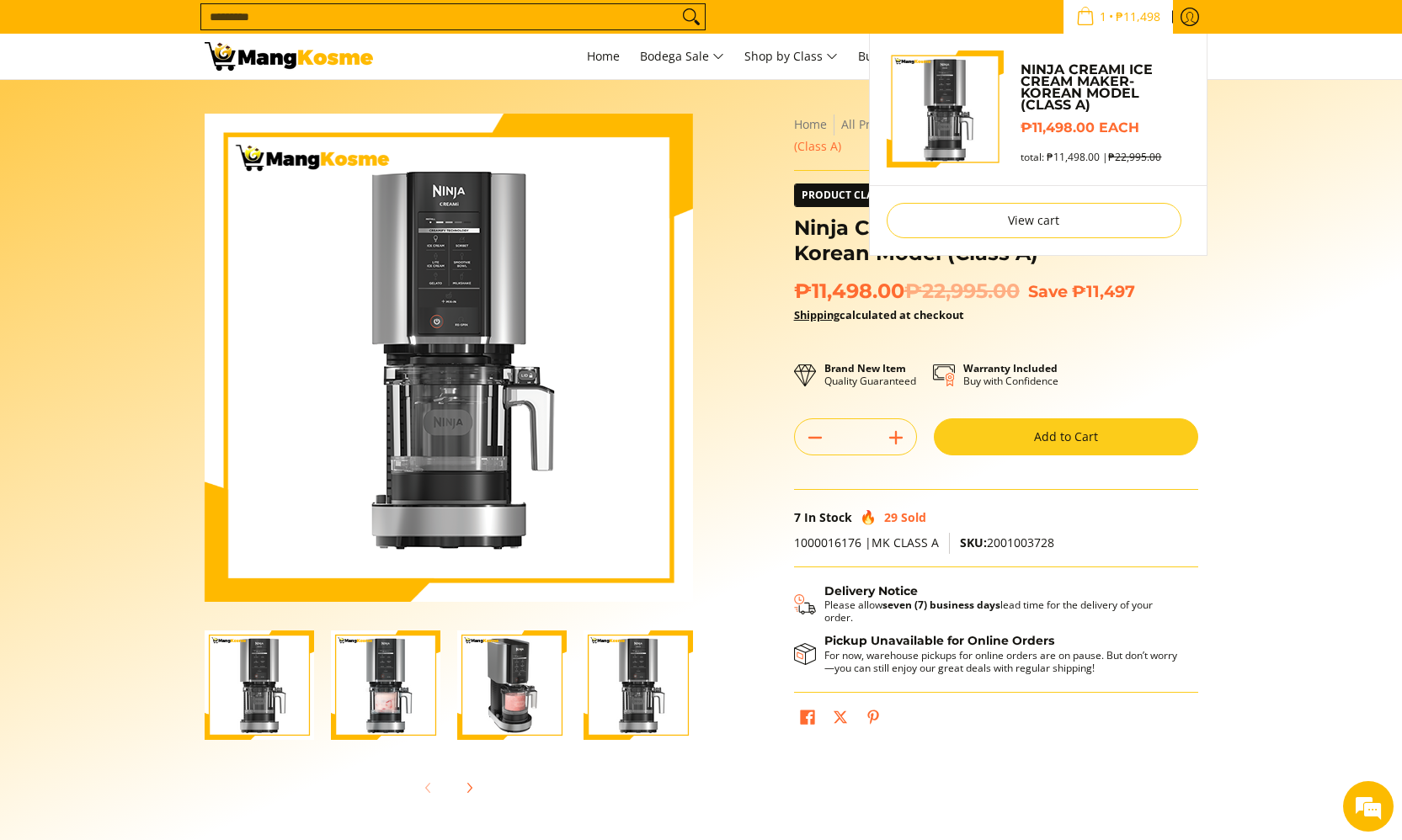
click at [1076, 20] on icon "Cart" at bounding box center [1086, 16] width 18 height 18
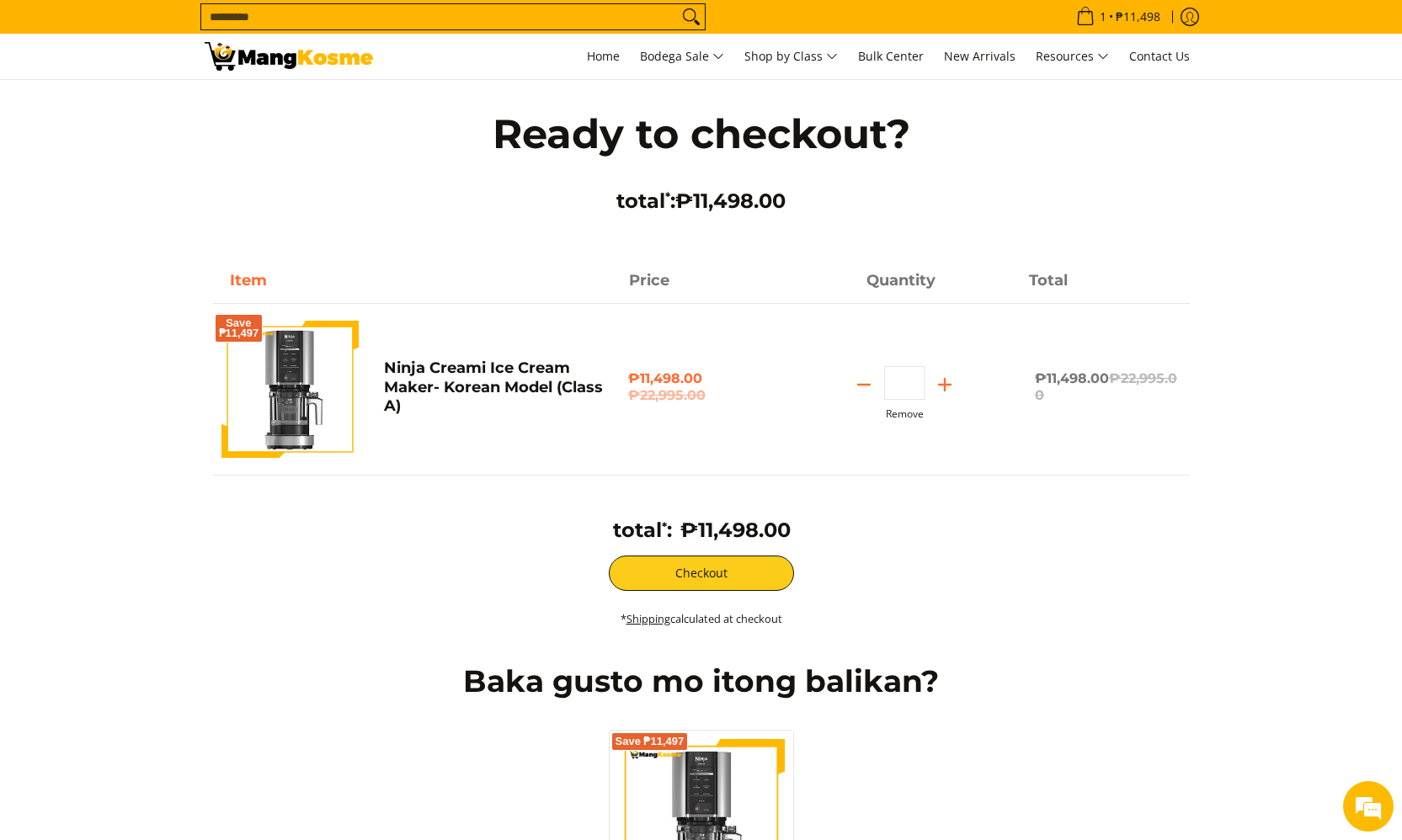
click at [892, 416] on button "Remove" at bounding box center [904, 414] width 38 height 12
type input "*"
